Goal: Transaction & Acquisition: Purchase product/service

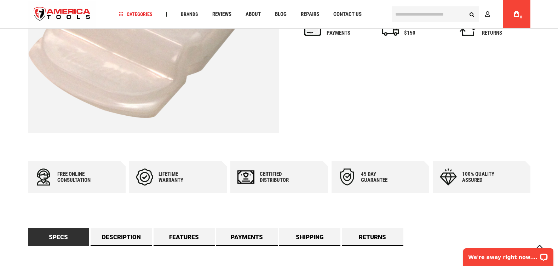
scroll to position [319, 0]
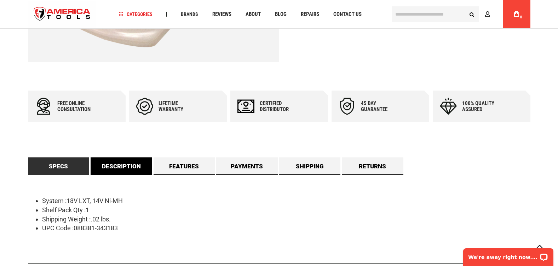
click at [123, 163] on link "Description" at bounding box center [122, 167] width 62 height 18
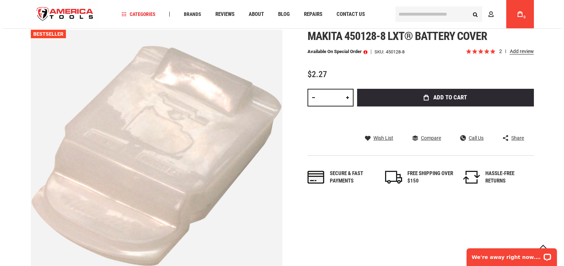
scroll to position [106, 0]
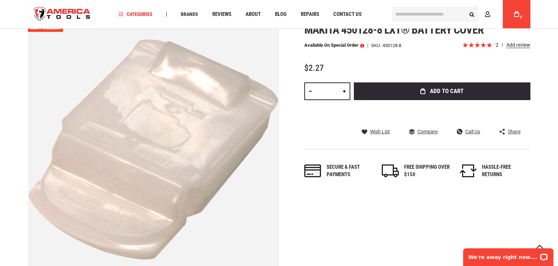
click at [344, 93] on link at bounding box center [344, 91] width 12 height 18
type input "*"
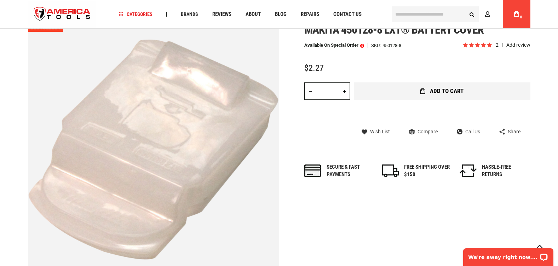
click at [428, 94] on button "Add to Cart" at bounding box center [442, 91] width 177 height 18
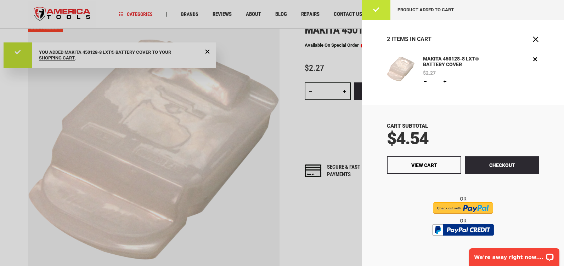
scroll to position [0, 0]
click at [479, 160] on button "Checkout" at bounding box center [501, 165] width 74 height 18
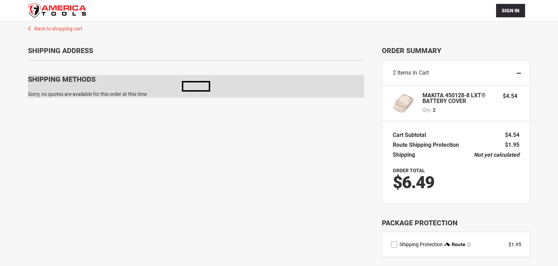
scroll to position [46, 0]
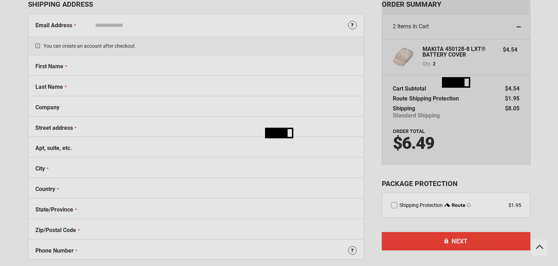
select select "**"
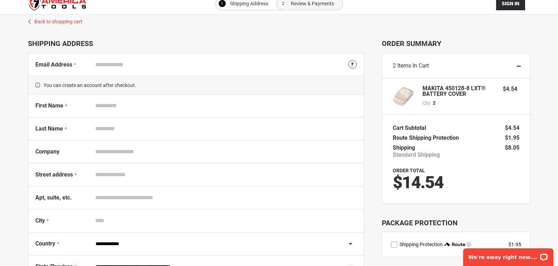
scroll to position [0, 0]
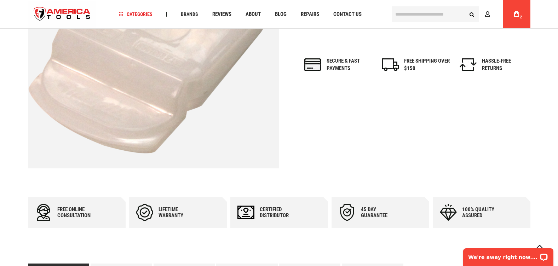
scroll to position [389, 0]
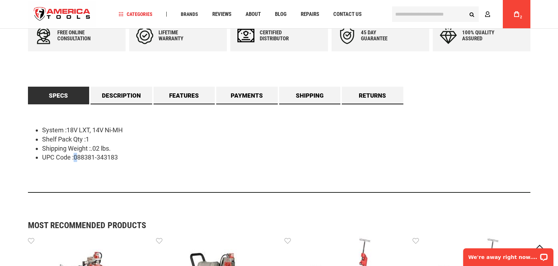
click at [74, 155] on li "UPC Code :088381-343183" at bounding box center [286, 157] width 489 height 9
drag, startPoint x: 74, startPoint y: 155, endPoint x: 59, endPoint y: 168, distance: 19.3
click at [60, 168] on div "System :18V LXT, 14V Ni-MH Shelf Pack Qty :1 Shipping Weight :.02 lbs. UPC Code…" at bounding box center [279, 148] width 503 height 89
drag, startPoint x: 74, startPoint y: 155, endPoint x: 118, endPoint y: 154, distance: 44.3
click at [118, 154] on li "UPC Code :088381-343183" at bounding box center [286, 157] width 489 height 9
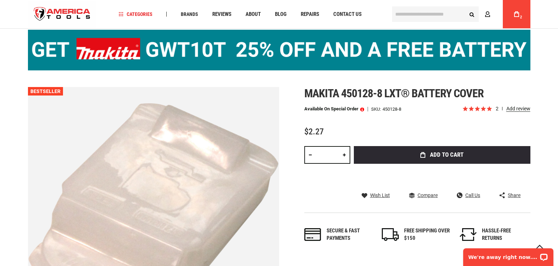
scroll to position [35, 0]
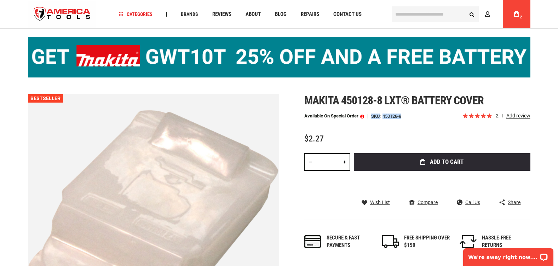
drag, startPoint x: 374, startPoint y: 116, endPoint x: 403, endPoint y: 116, distance: 29.4
click at [403, 116] on div "Available on Special Order SKU 450128-8" at bounding box center [383, 116] width 158 height 5
copy div "SKU 450128-8"
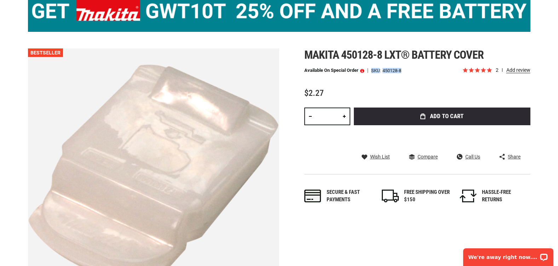
scroll to position [0, 0]
